Goal: Information Seeking & Learning: Learn about a topic

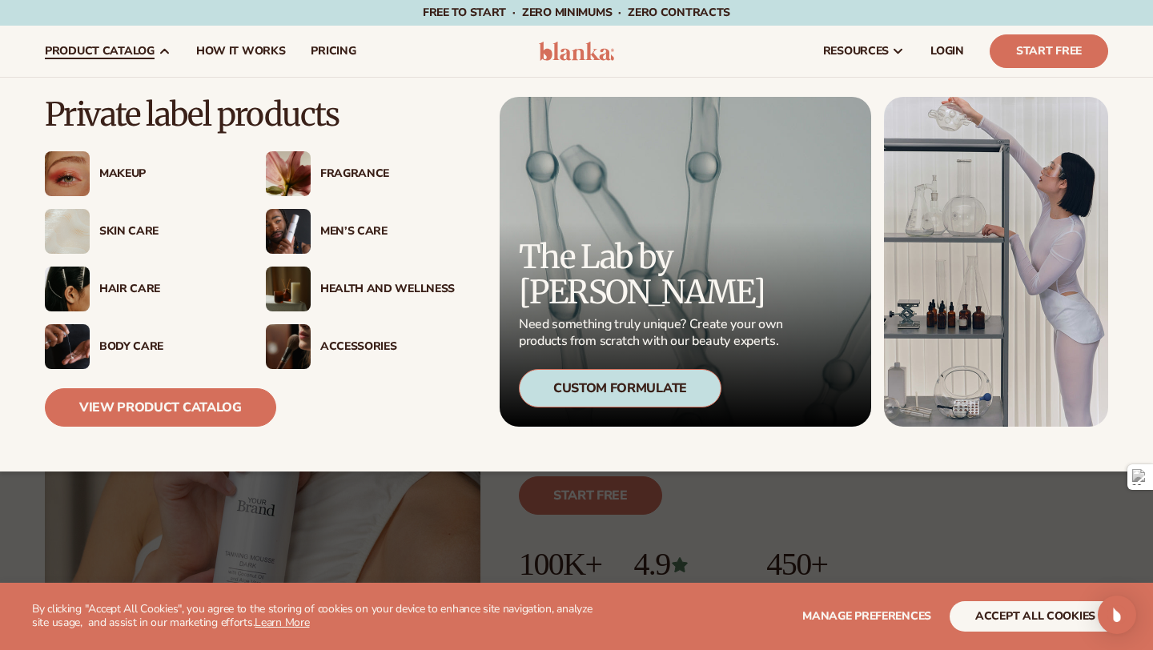
click at [45, 227] on img at bounding box center [67, 231] width 45 height 45
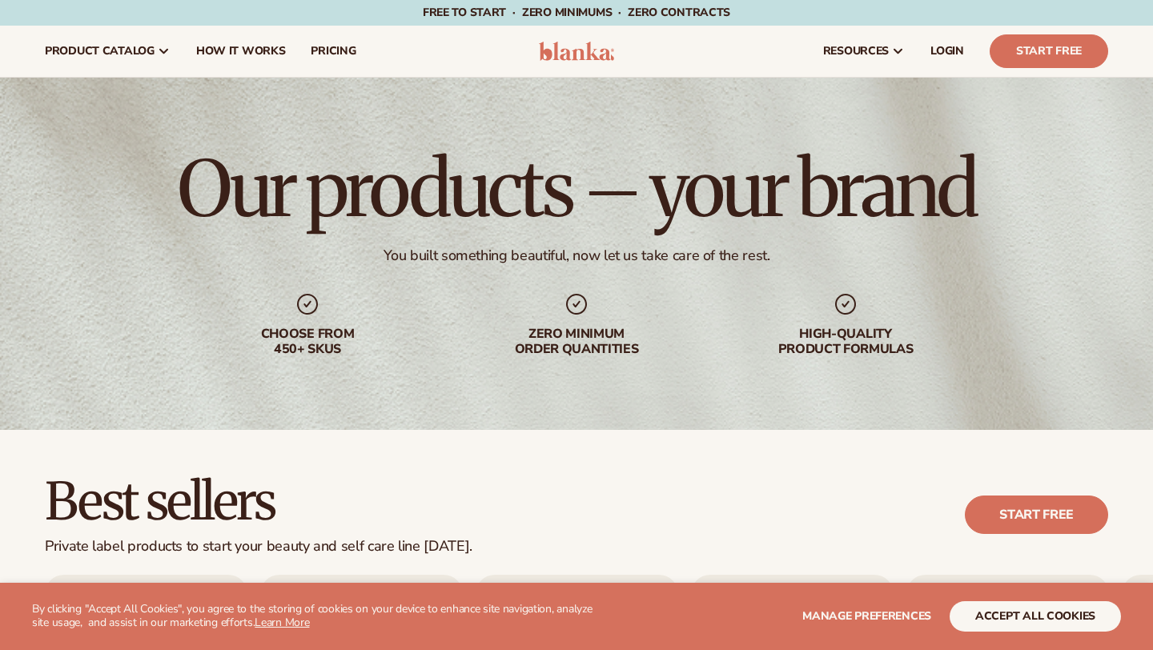
click at [126, 227] on div "Our products – your brand You built something beautiful, now let us take care o…" at bounding box center [576, 254] width 1153 height 352
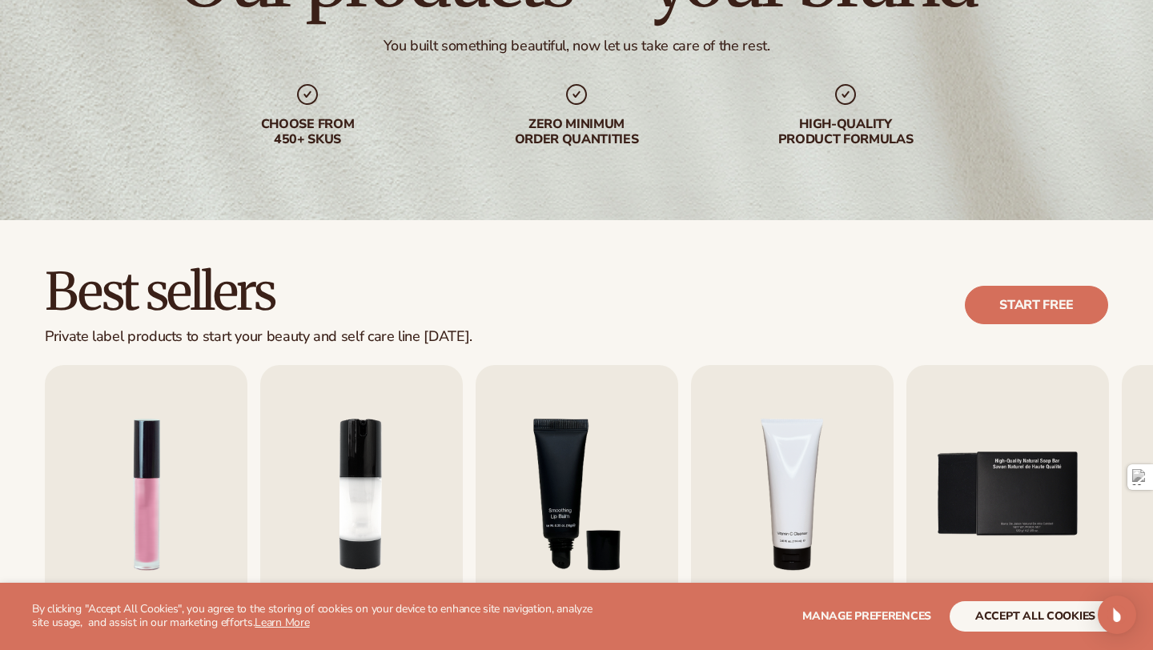
scroll to position [211, 0]
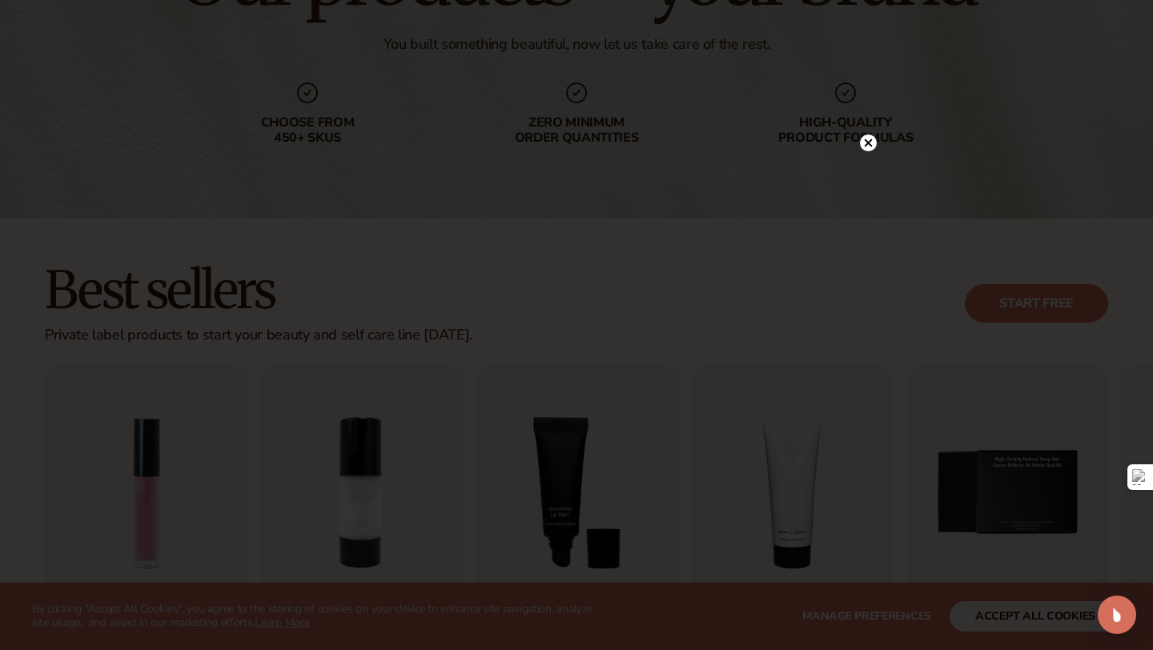
click at [875, 146] on circle at bounding box center [868, 143] width 17 height 17
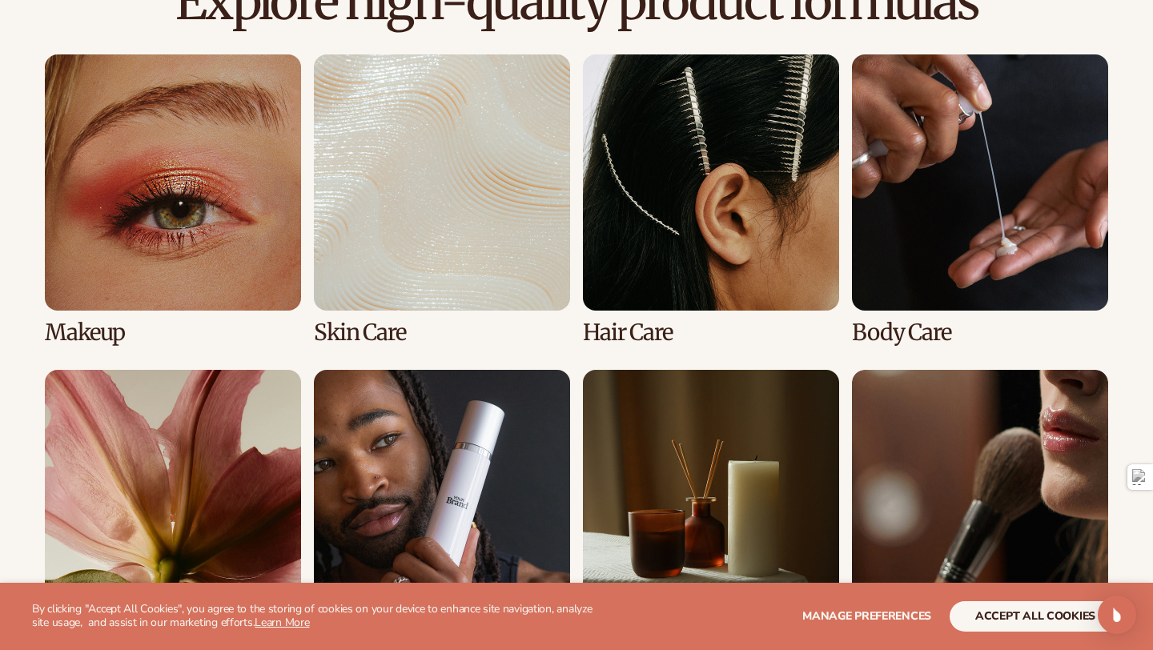
scroll to position [1161, 0]
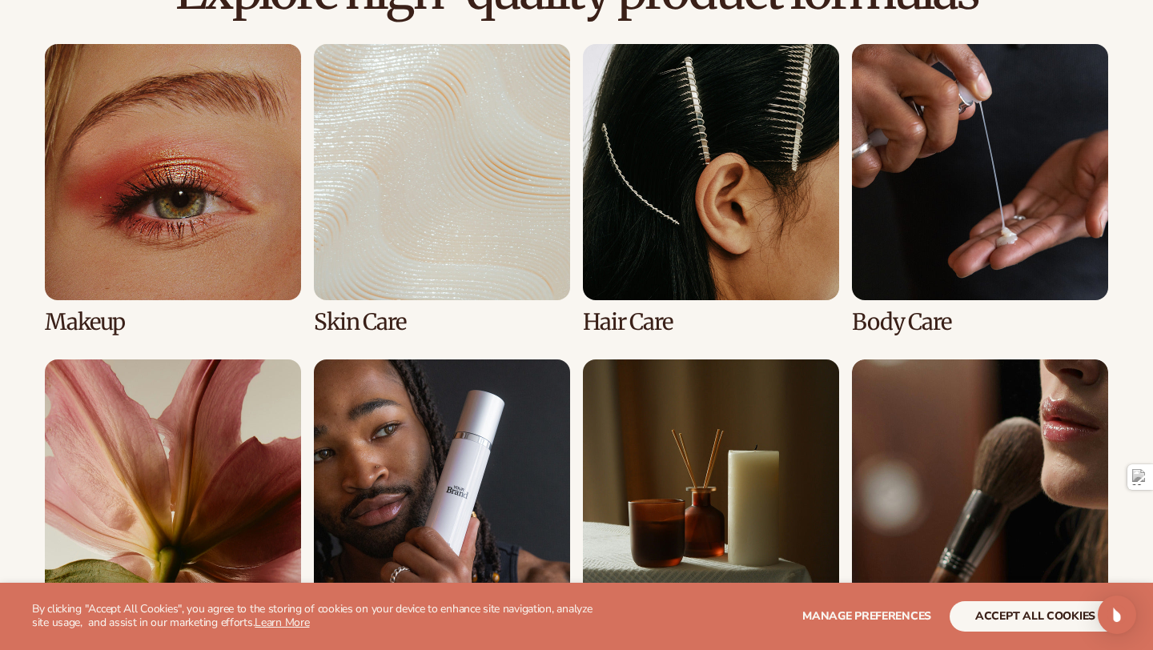
click at [400, 199] on link "2 / 8" at bounding box center [442, 189] width 256 height 291
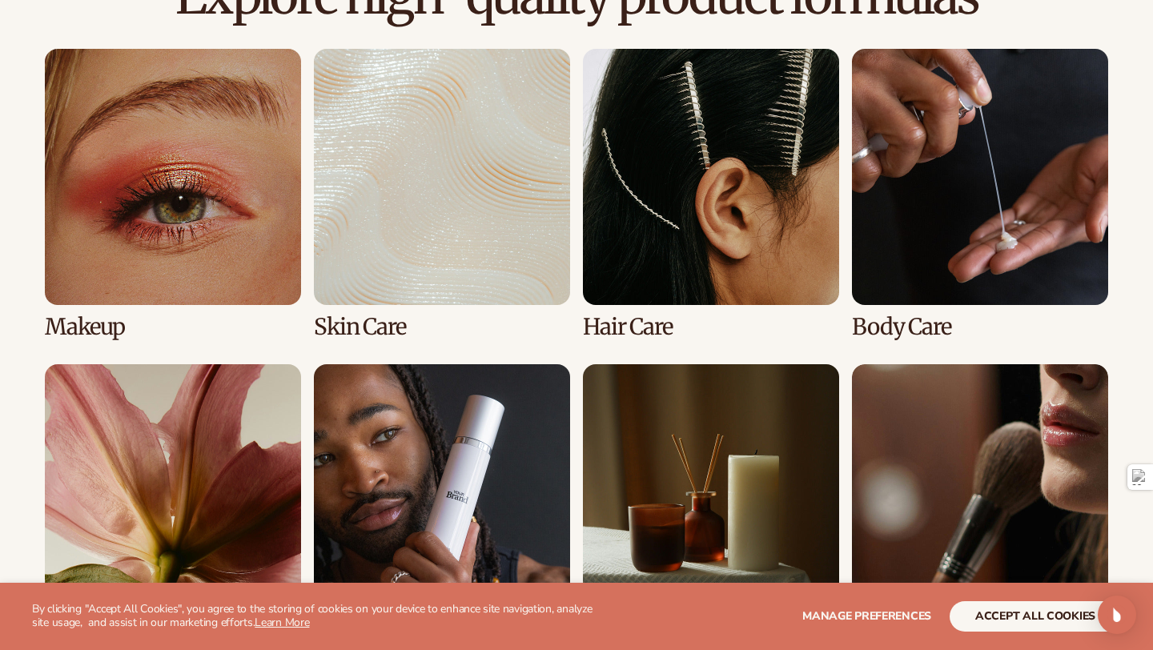
scroll to position [1177, 0]
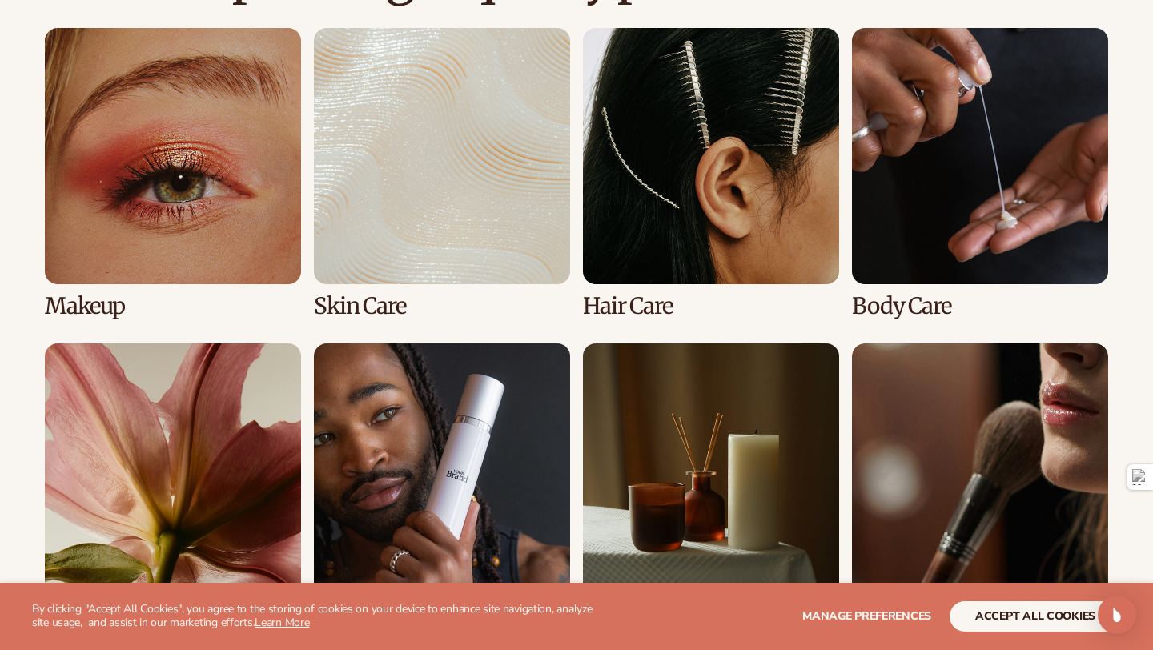
click at [368, 197] on link "2 / 8" at bounding box center [442, 173] width 256 height 291
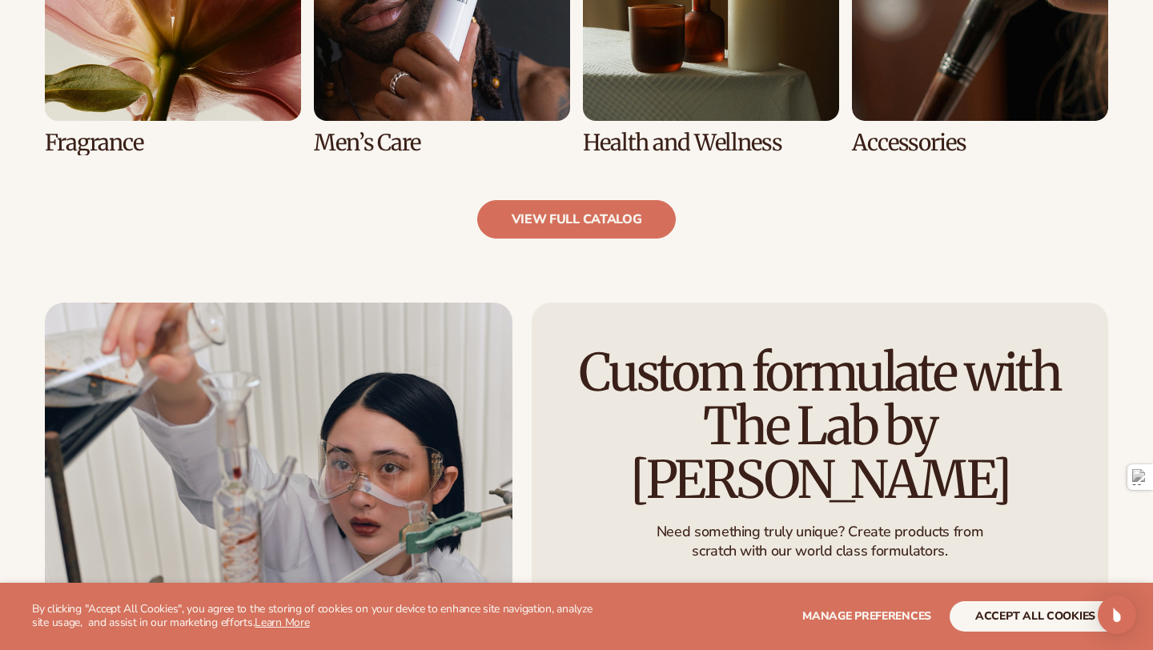
scroll to position [1702, 0]
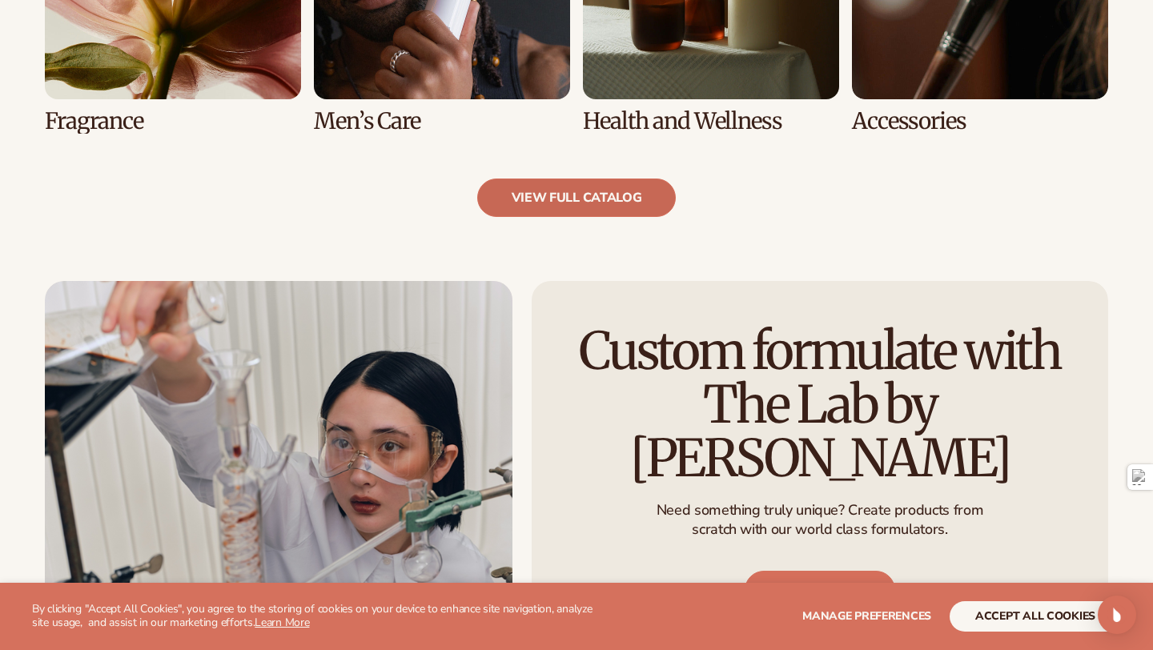
click at [593, 192] on link "view full catalog" at bounding box center [576, 198] width 199 height 38
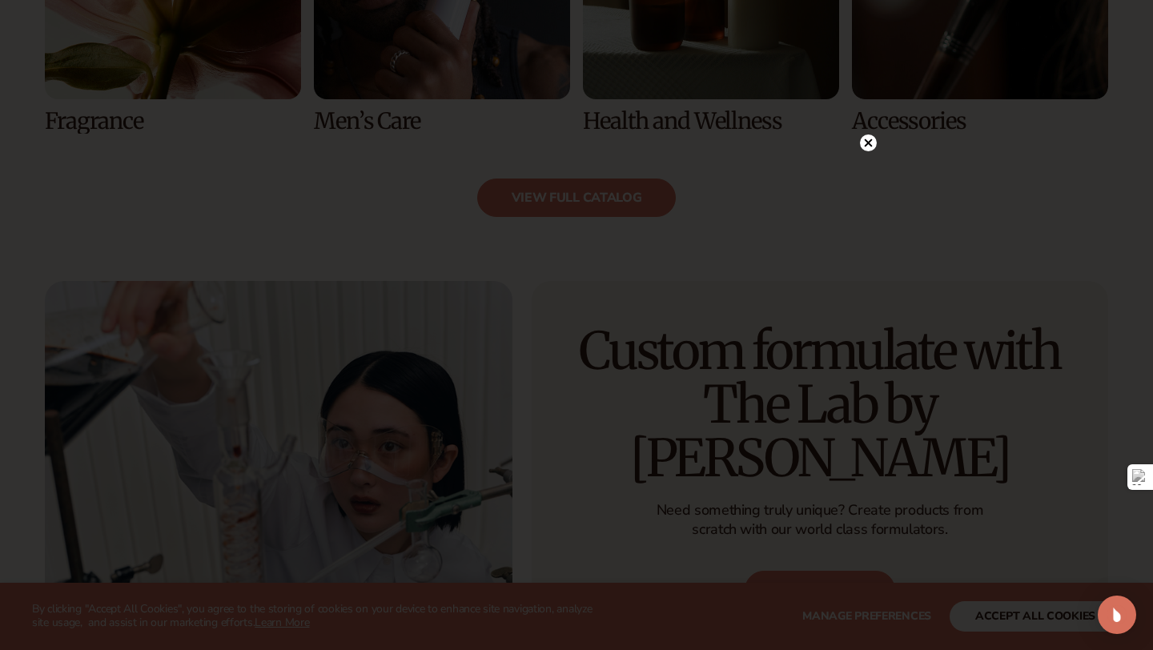
click at [861, 151] on icon at bounding box center [868, 143] width 17 height 17
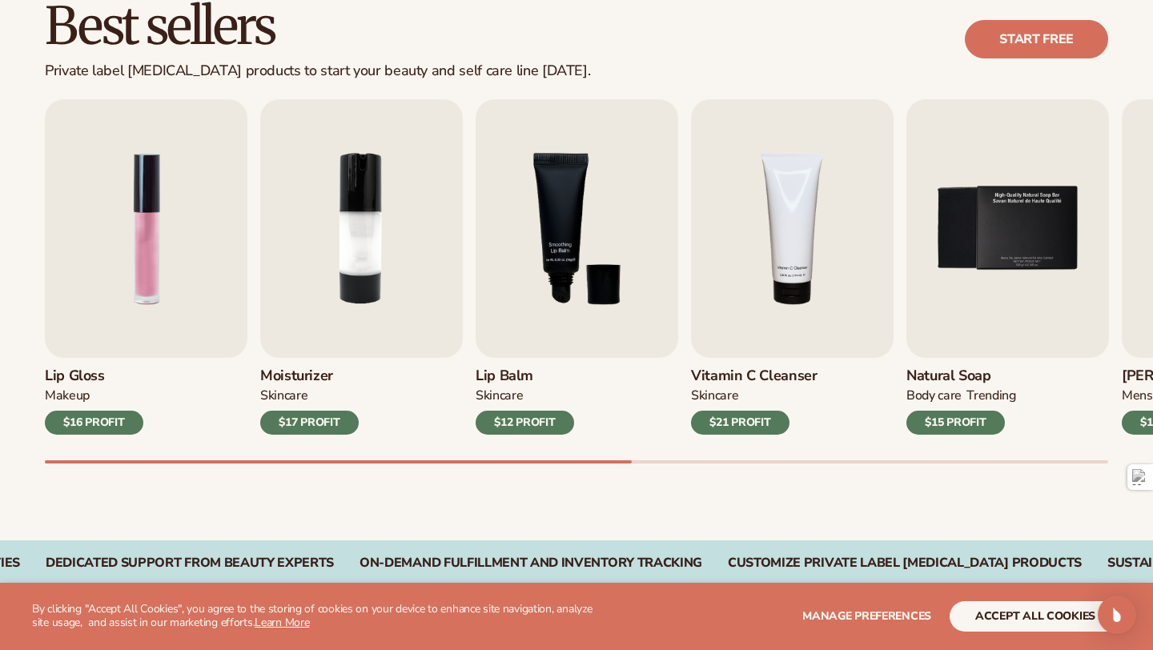
scroll to position [576, 0]
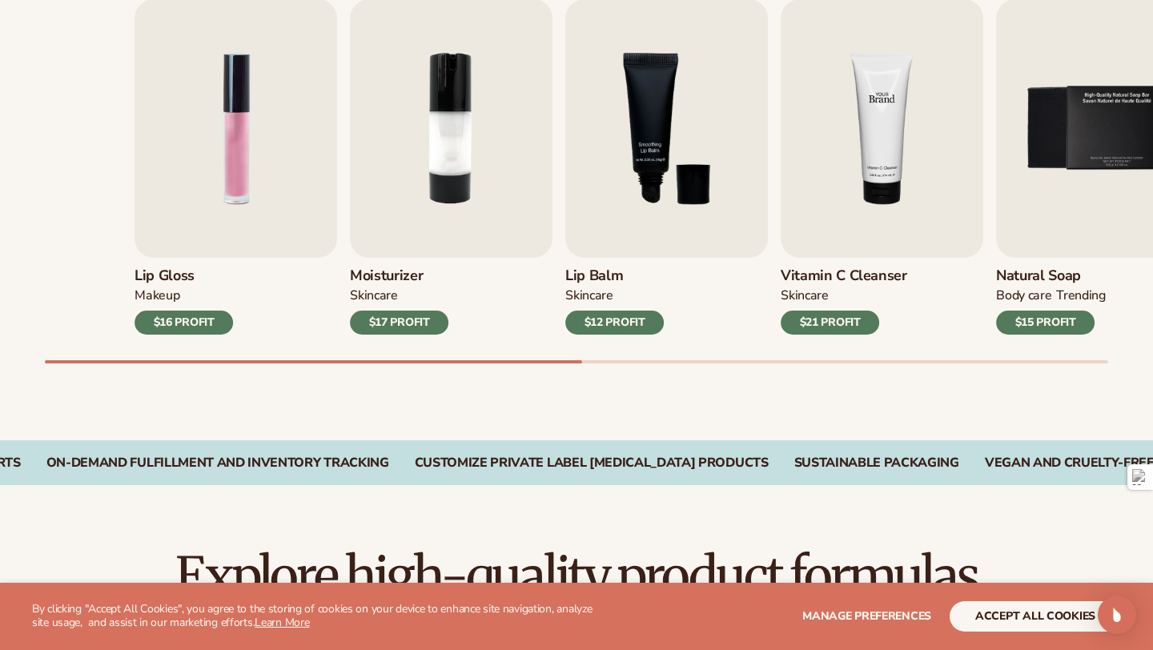
click at [887, 47] on img "4 / 9" at bounding box center [882, 128] width 203 height 259
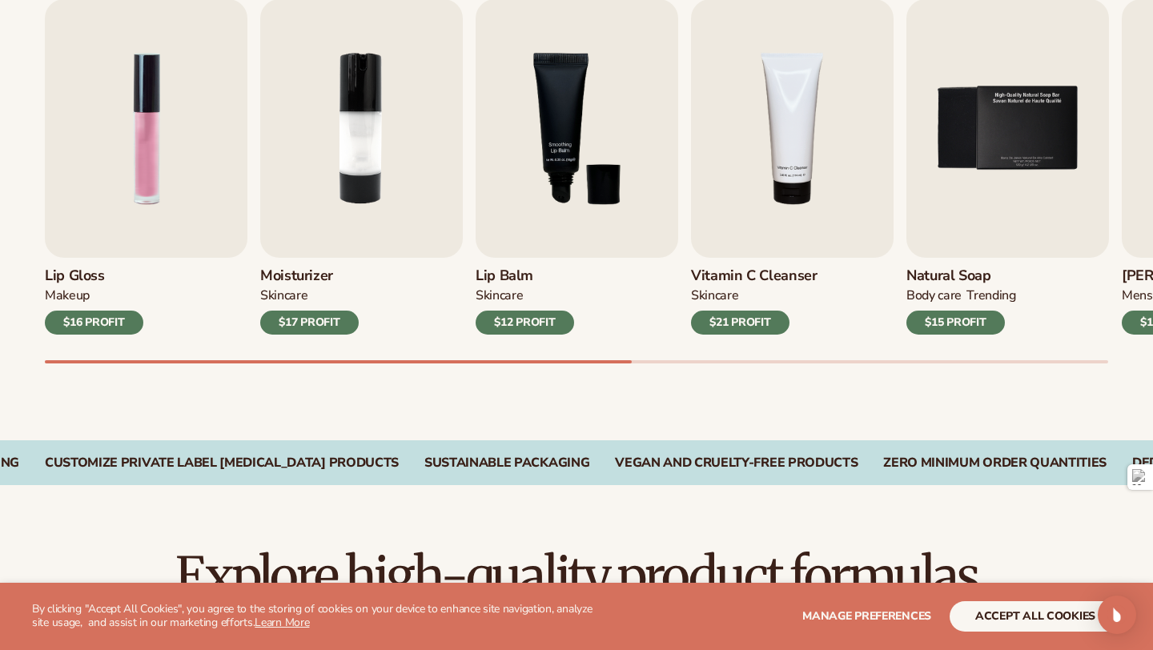
click at [764, 329] on div "$21 PROFIT" at bounding box center [740, 323] width 99 height 24
click at [758, 251] on img "4 / 9" at bounding box center [792, 128] width 203 height 259
click at [769, 213] on img "4 / 9" at bounding box center [792, 128] width 203 height 259
click at [744, 182] on img "4 / 9" at bounding box center [792, 128] width 203 height 259
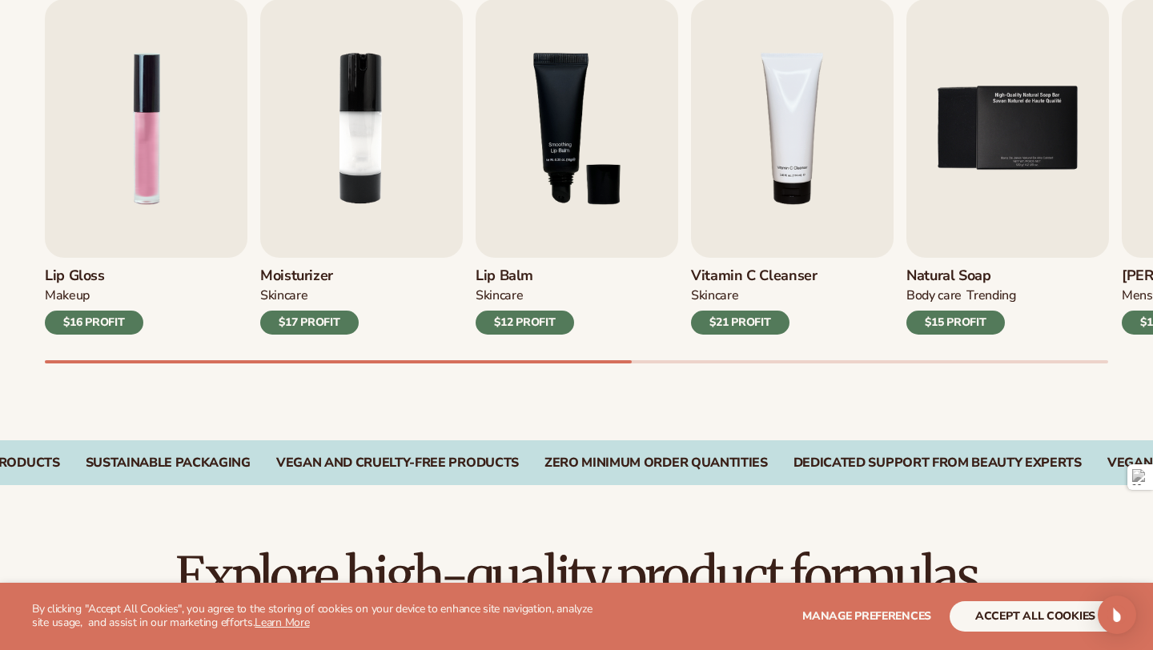
click at [749, 275] on h3 "Vitamin C Cleanser" at bounding box center [754, 276] width 127 height 18
click at [734, 324] on div "$21 PROFIT" at bounding box center [740, 323] width 99 height 24
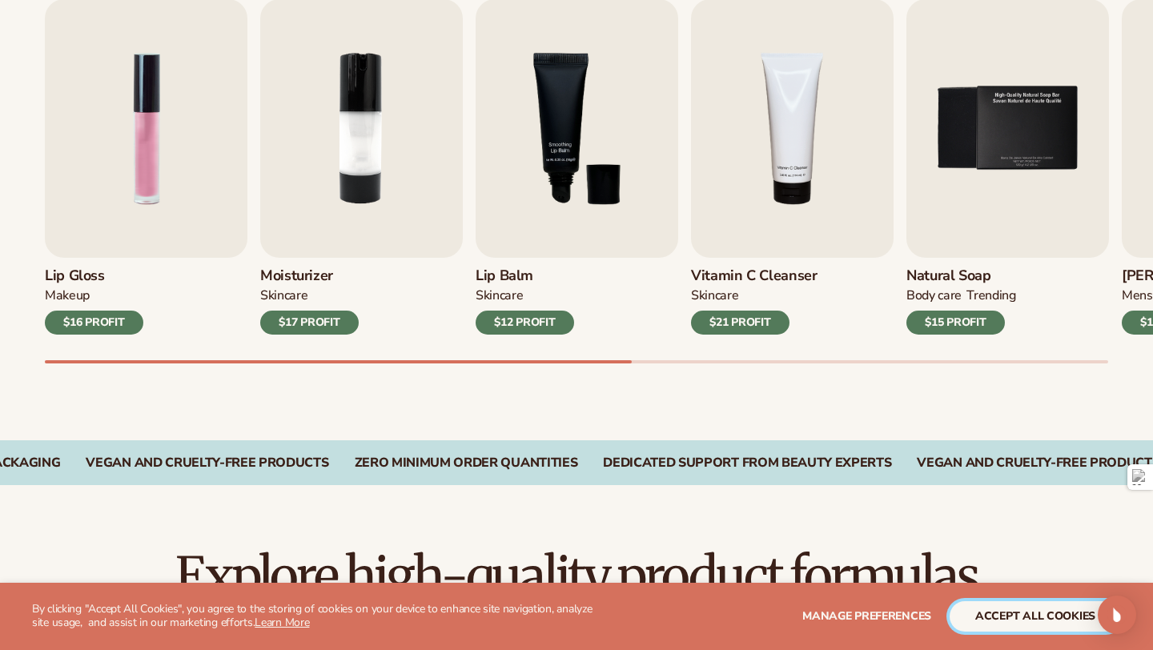
click at [1009, 605] on button "accept all cookies" at bounding box center [1035, 616] width 171 height 30
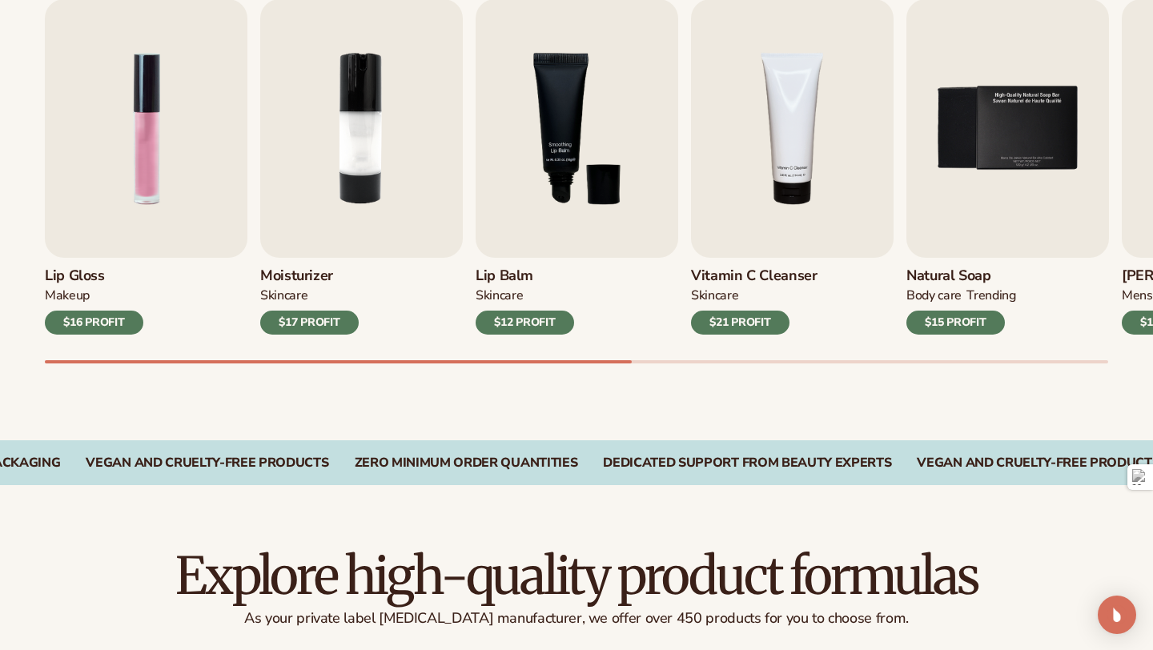
click at [762, 324] on div "$21 PROFIT" at bounding box center [740, 323] width 99 height 24
click at [762, 207] on img "4 / 9" at bounding box center [792, 128] width 203 height 259
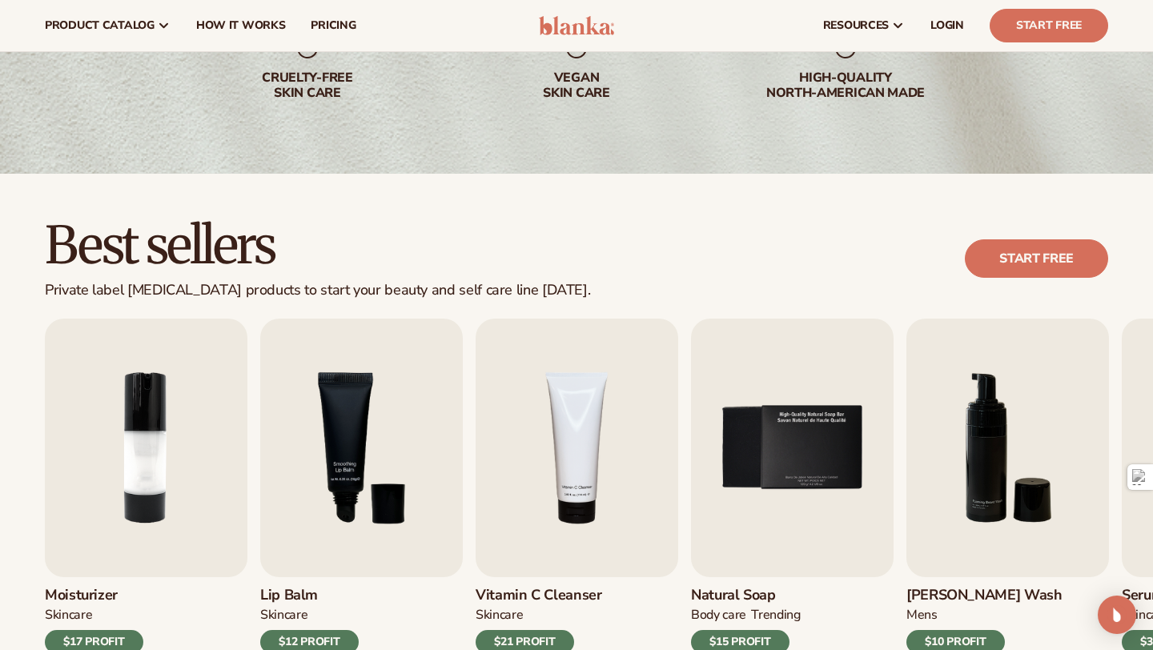
scroll to position [63, 0]
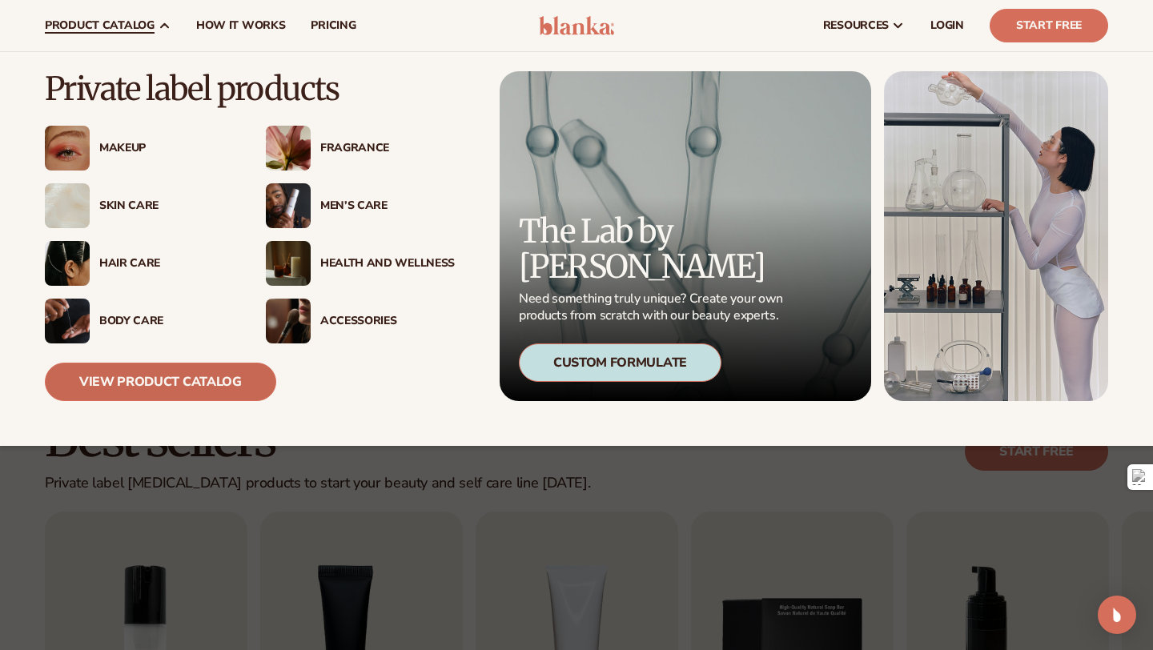
click at [187, 395] on link "View Product Catalog" at bounding box center [160, 382] width 231 height 38
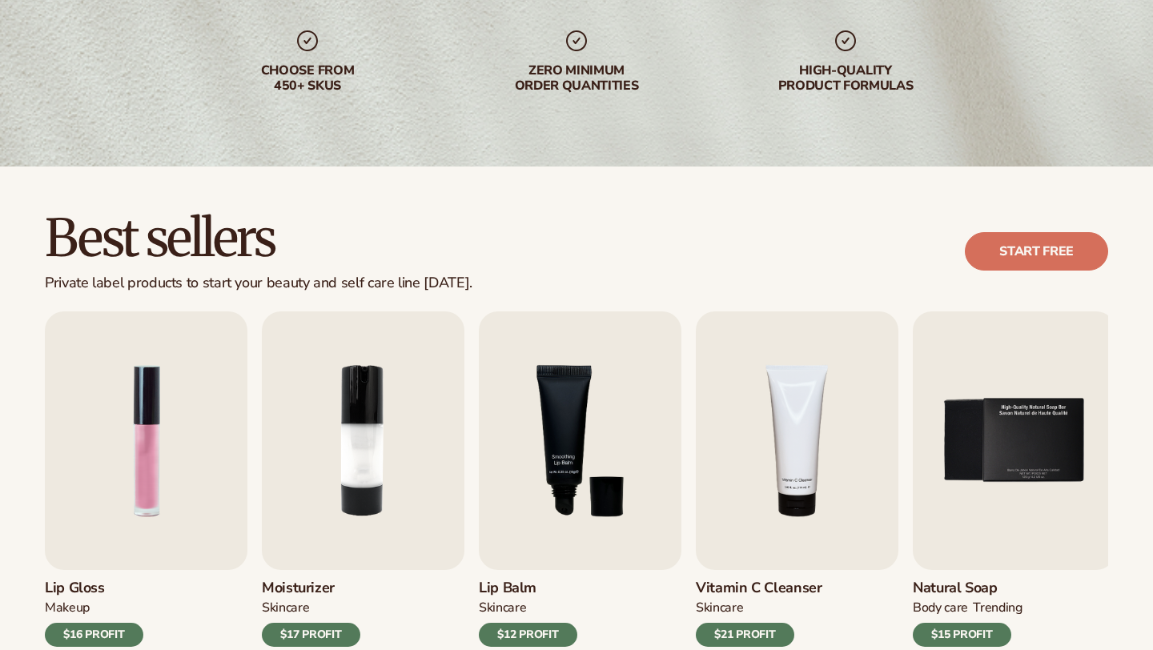
scroll to position [402, 0]
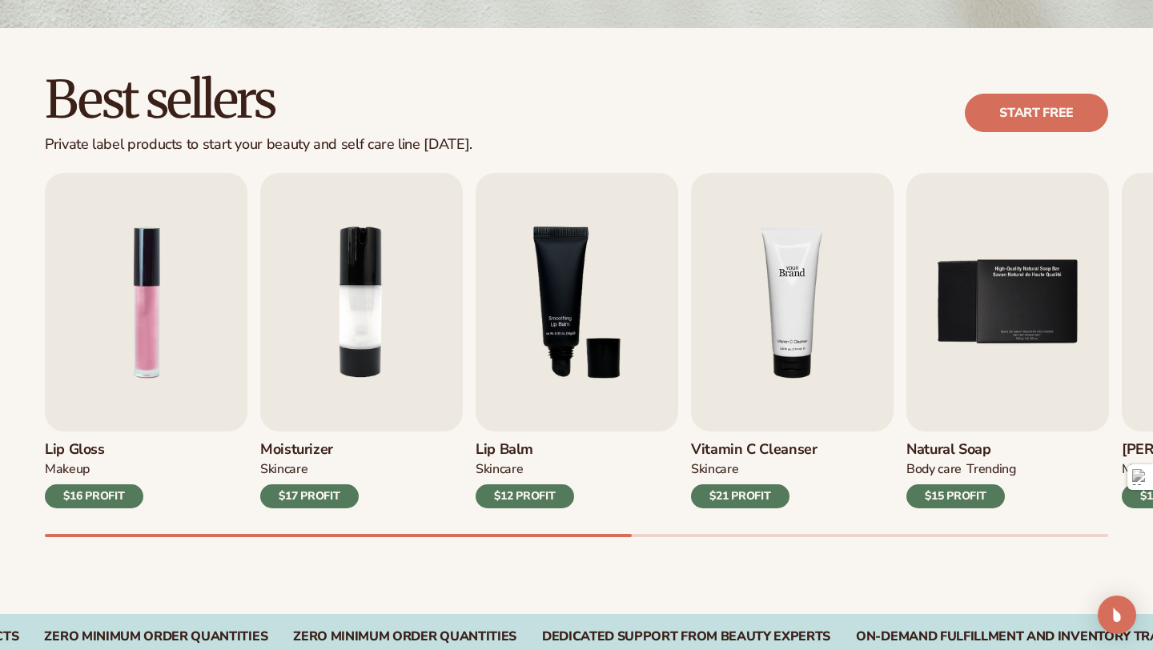
click at [710, 317] on img "4 / 9" at bounding box center [792, 302] width 203 height 259
click at [805, 321] on img "4 / 9" at bounding box center [792, 302] width 203 height 259
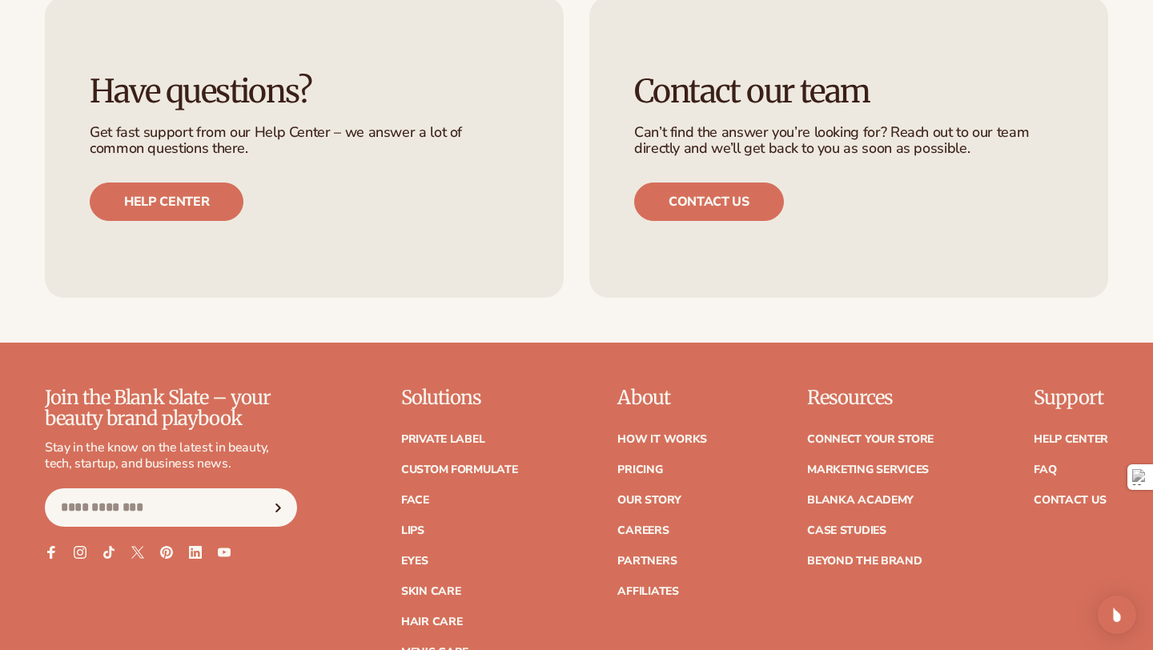
scroll to position [2890, 0]
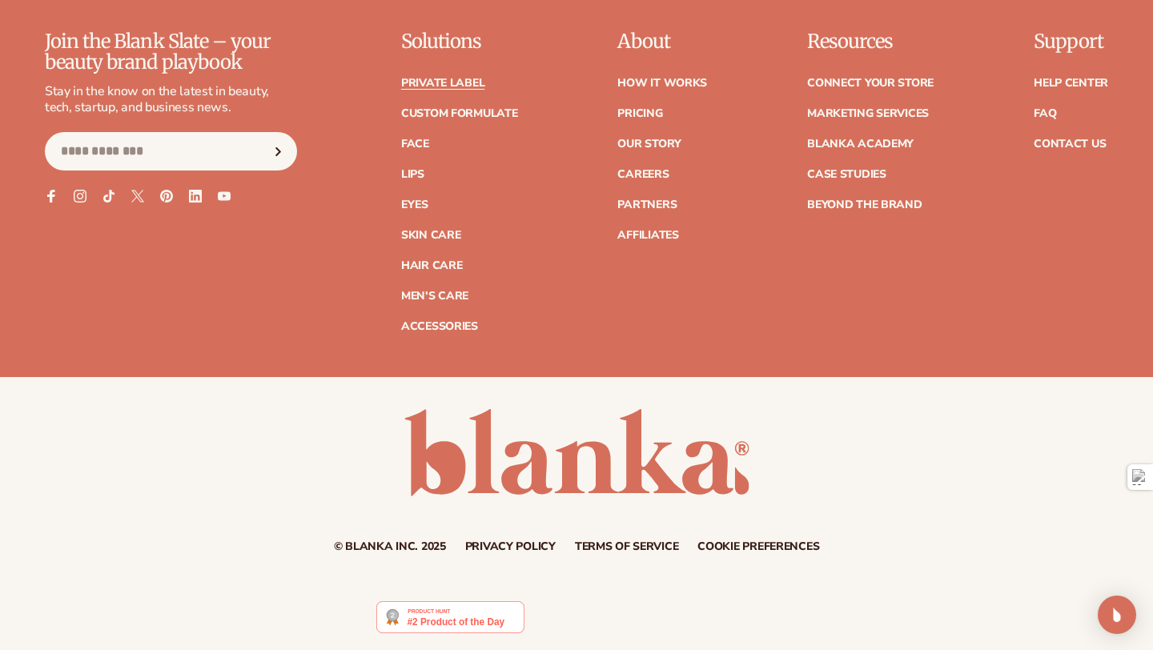
click at [440, 86] on link "Private label" at bounding box center [442, 83] width 83 height 11
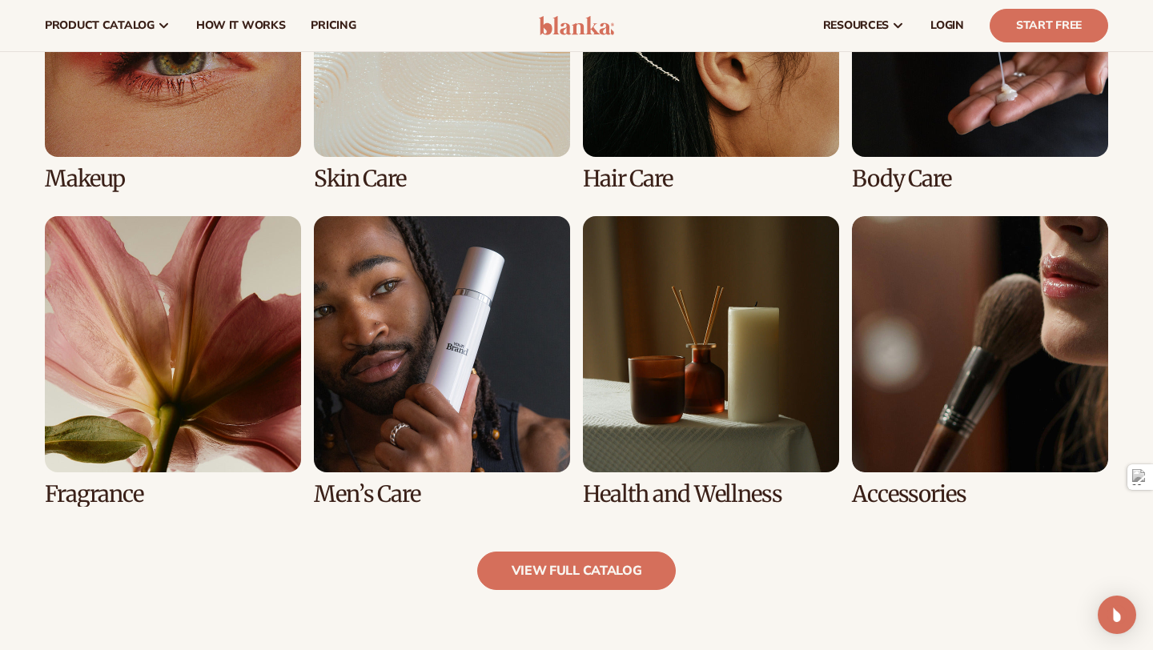
scroll to position [1296, 0]
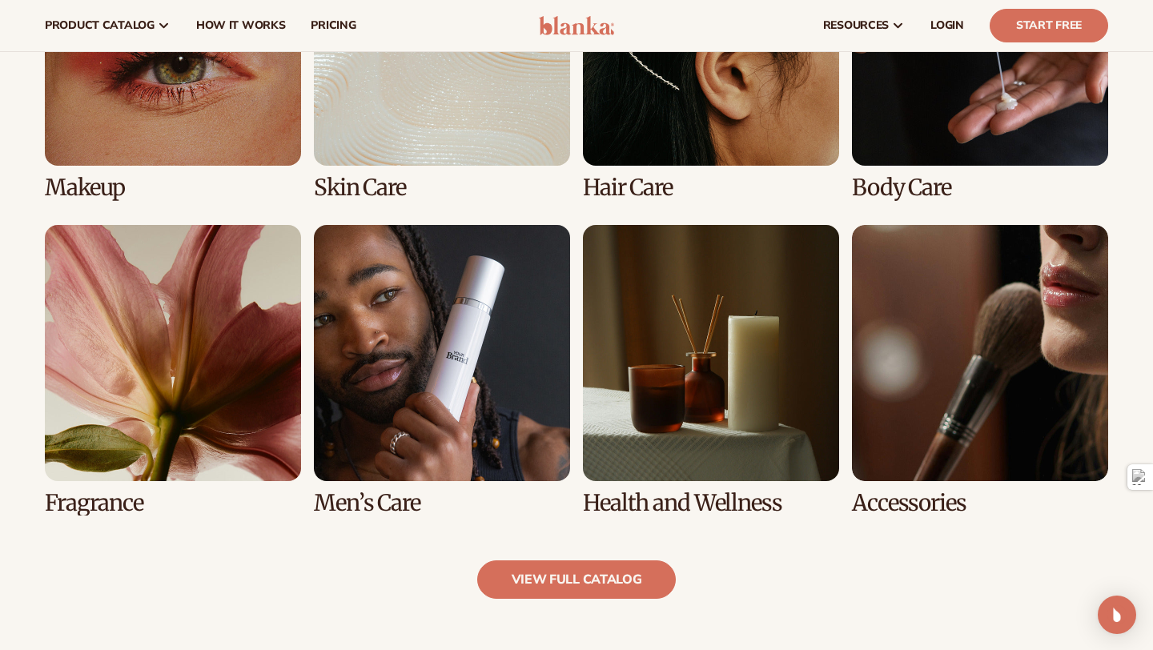
click at [426, 147] on link "2 / 8" at bounding box center [442, 55] width 256 height 291
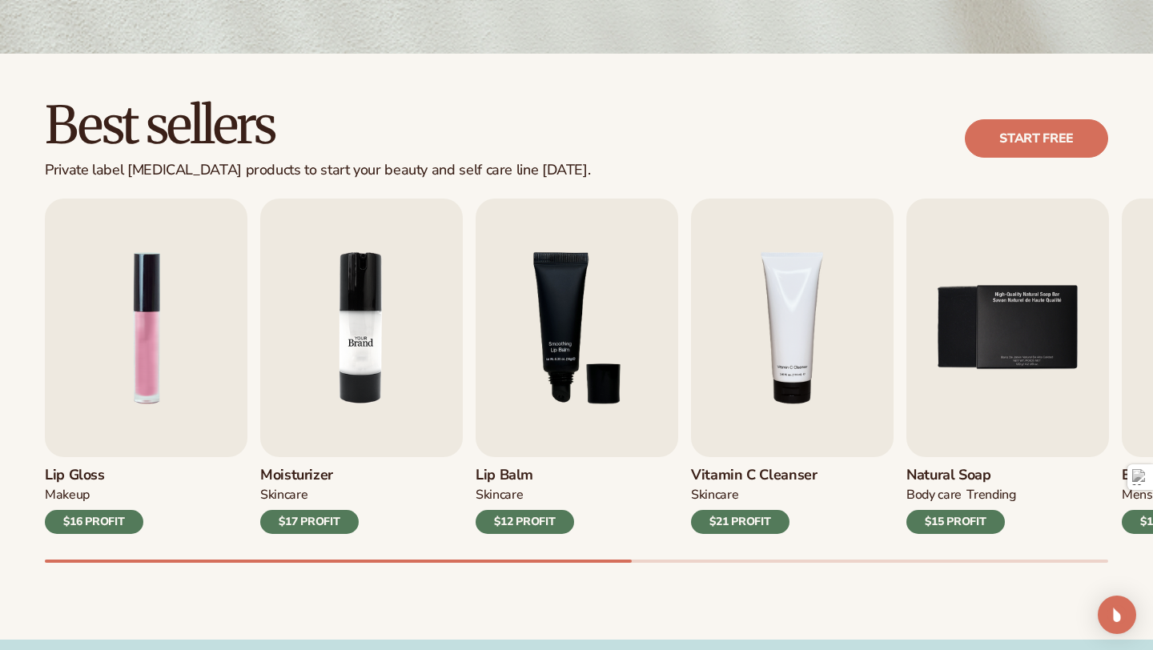
scroll to position [457, 0]
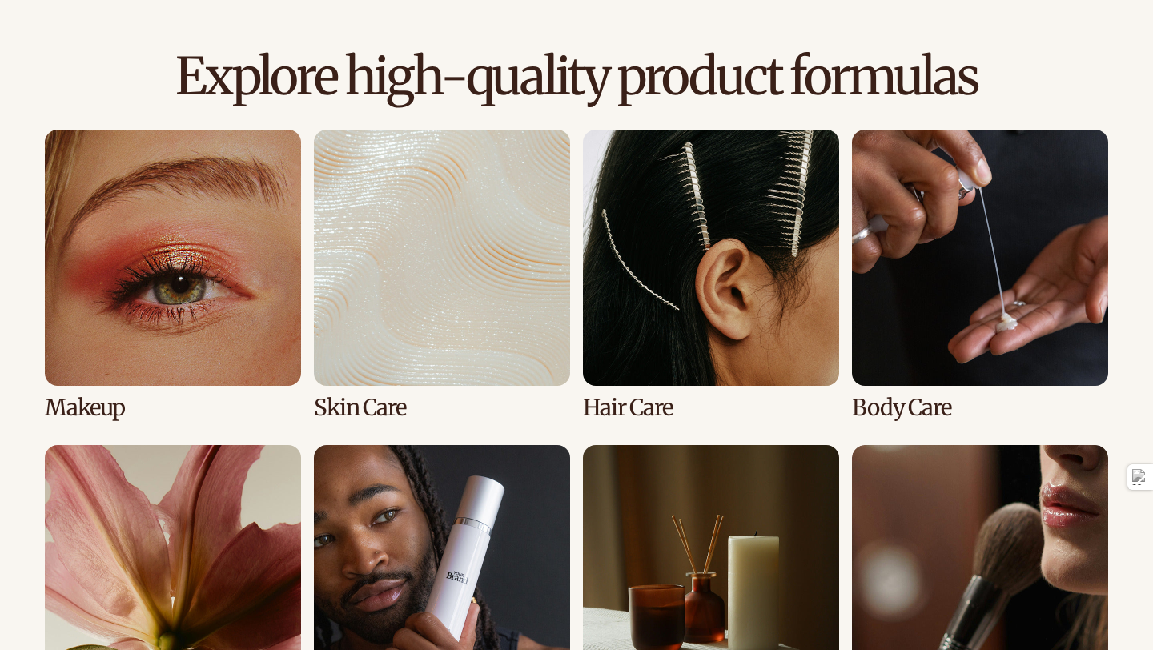
scroll to position [1290, 0]
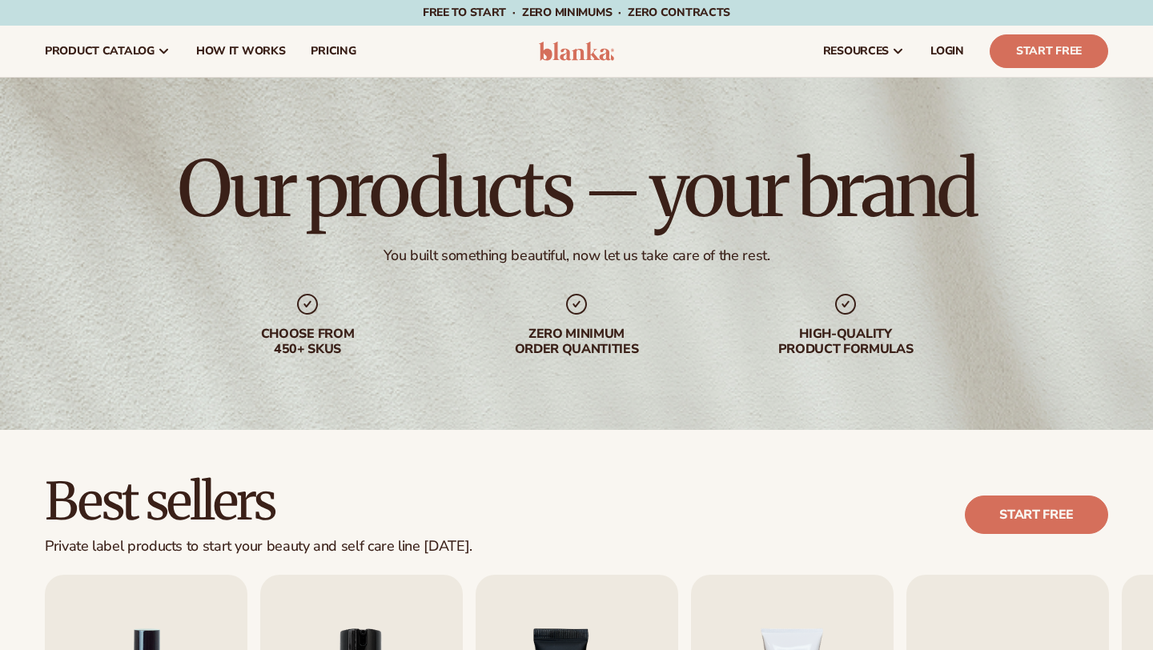
scroll to position [2890, 0]
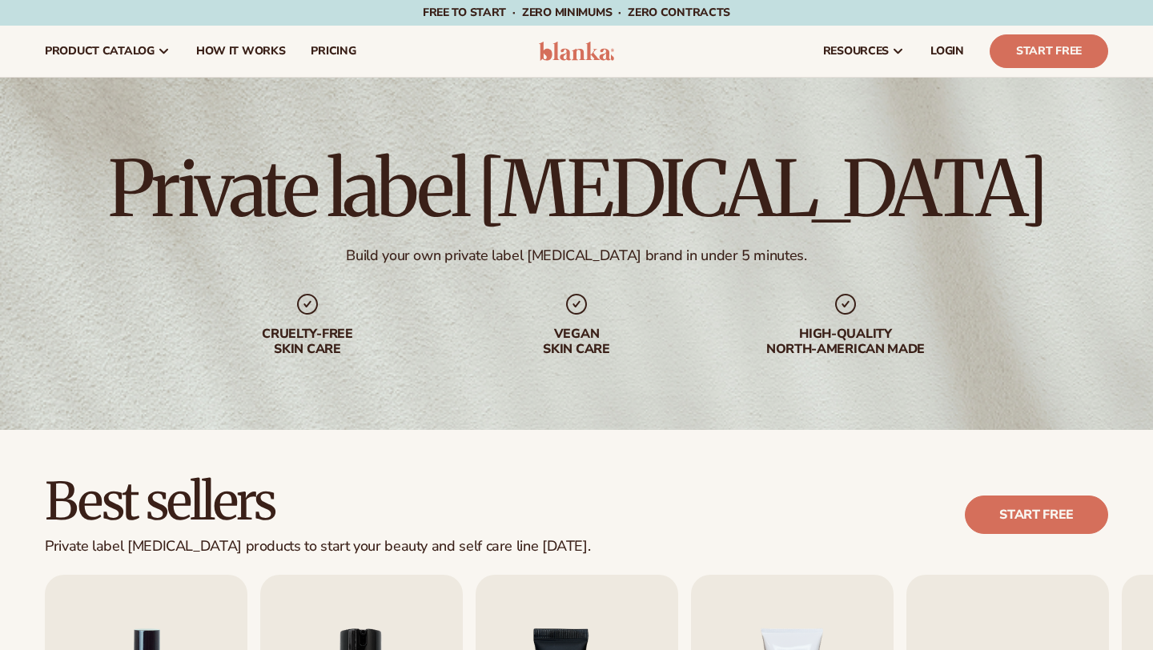
scroll to position [63, 0]
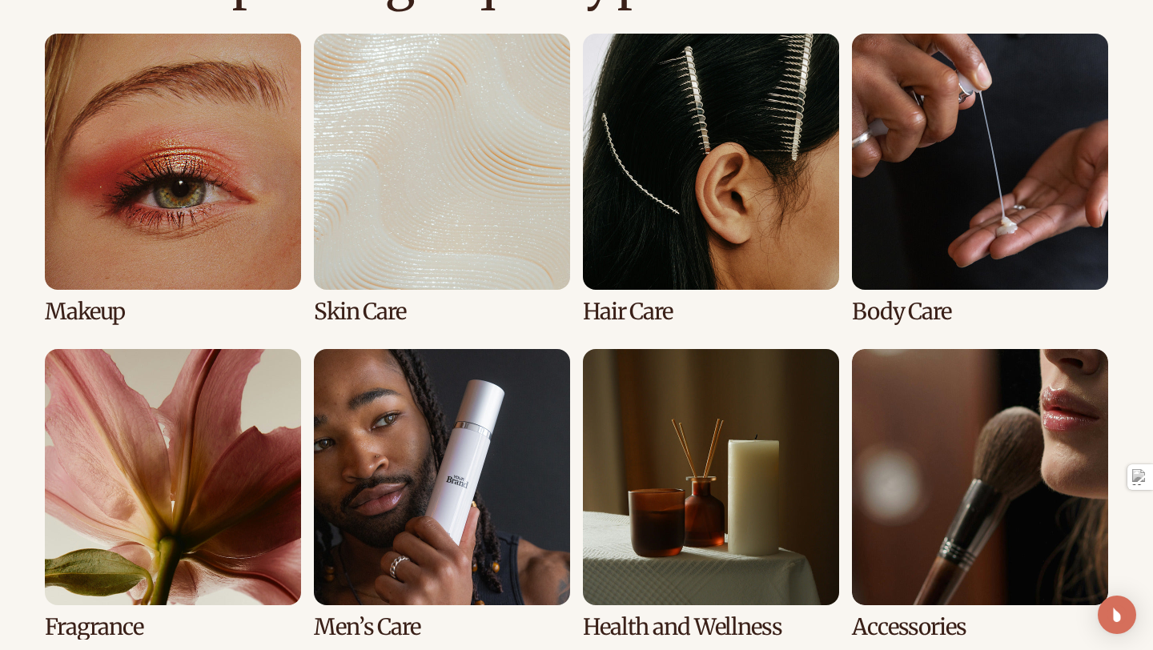
scroll to position [1177, 0]
